Goal: Check status: Check status

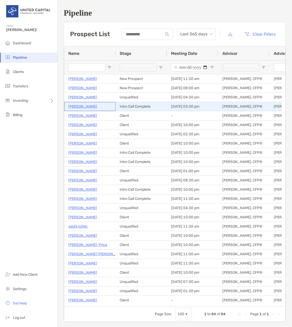
click at [86, 107] on p "Evan Abouaf" at bounding box center [82, 106] width 29 height 6
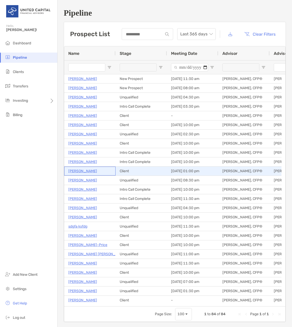
click at [79, 172] on p "[PERSON_NAME]" at bounding box center [82, 171] width 29 height 6
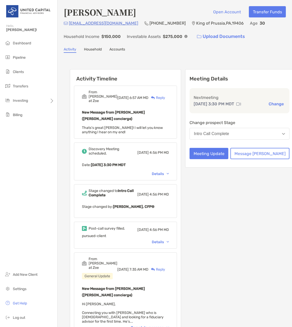
click at [167, 240] on div "Details" at bounding box center [160, 242] width 17 height 4
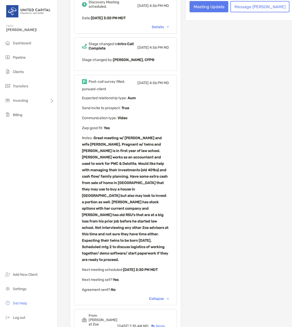
scroll to position [154, 0]
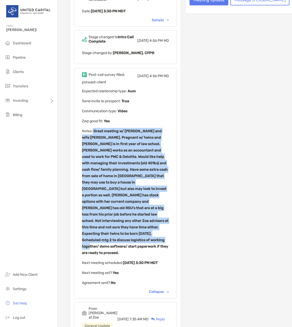
drag, startPoint x: 93, startPoint y: 116, endPoint x: 134, endPoint y: 211, distance: 103.8
click at [134, 211] on p "Notes : Great meeting w/ [PERSON_NAME] and wife [PERSON_NAME]. Pregnant w/ twin…" at bounding box center [125, 192] width 87 height 128
drag, startPoint x: 134, startPoint y: 211, endPoint x: 120, endPoint y: 174, distance: 40.2
copy b "Great meeting w/ [PERSON_NAME] and wife [PERSON_NAME]. Pregnant w/ twins and [P…"
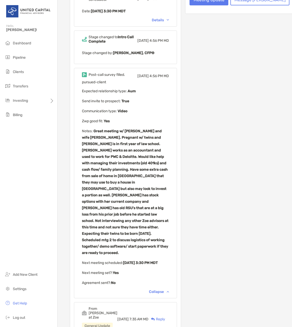
click at [150, 280] on p "Agreement sent? : No" at bounding box center [125, 283] width 87 height 6
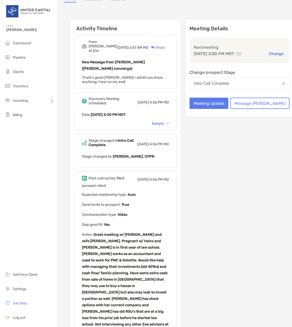
scroll to position [0, 0]
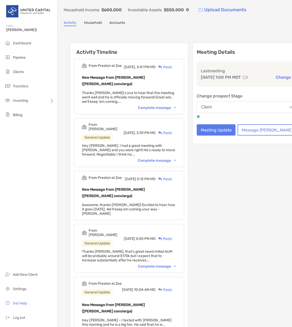
scroll to position [26, 0]
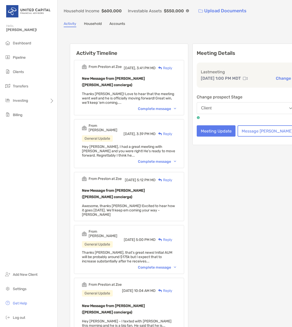
click at [164, 160] on div "Complete message" at bounding box center [157, 162] width 38 height 4
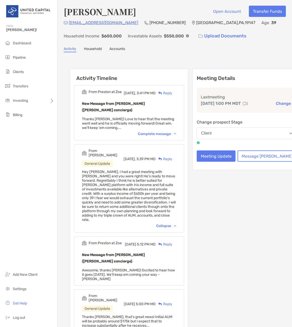
scroll to position [0, 0]
